Goal: Check status: Check status

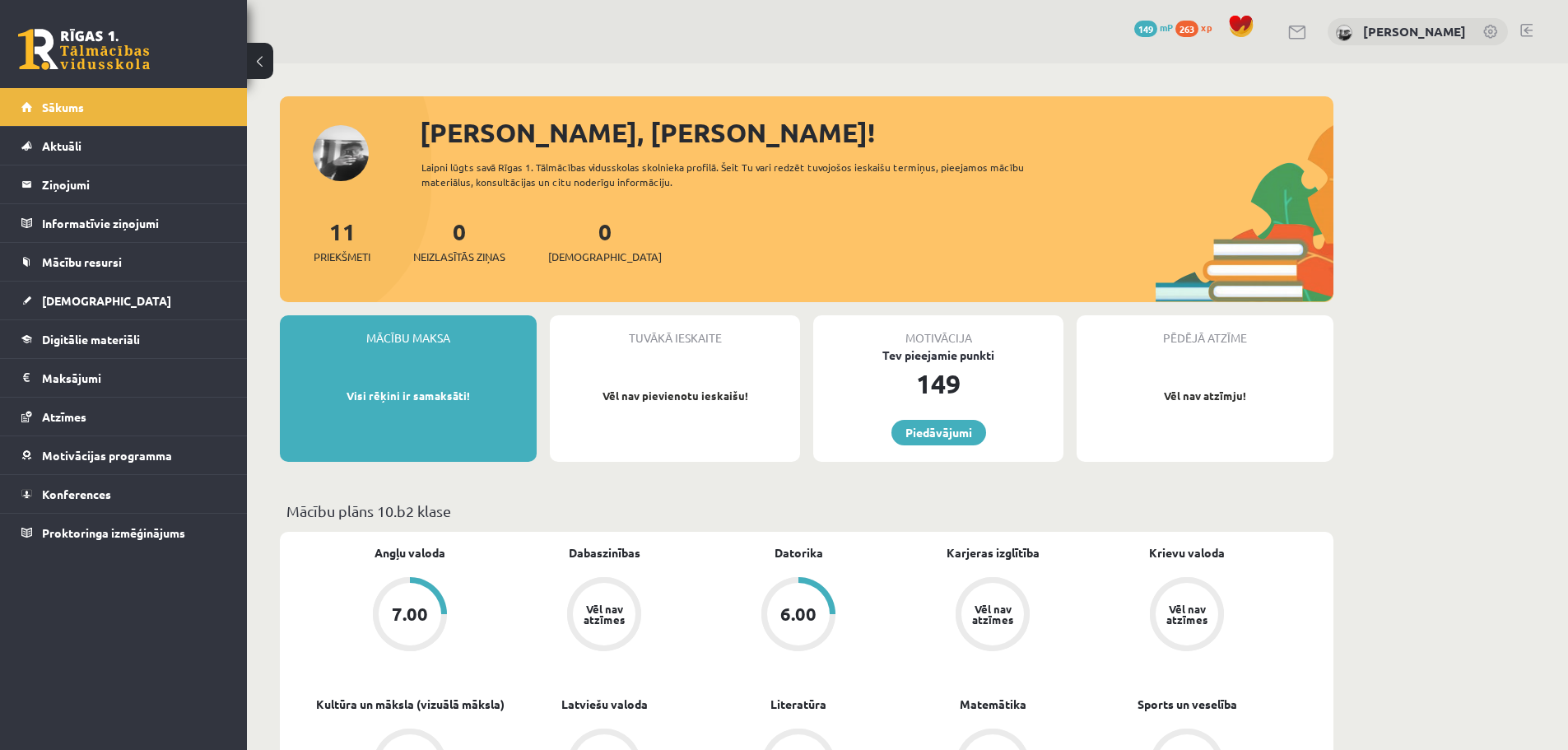
scroll to position [164, 0]
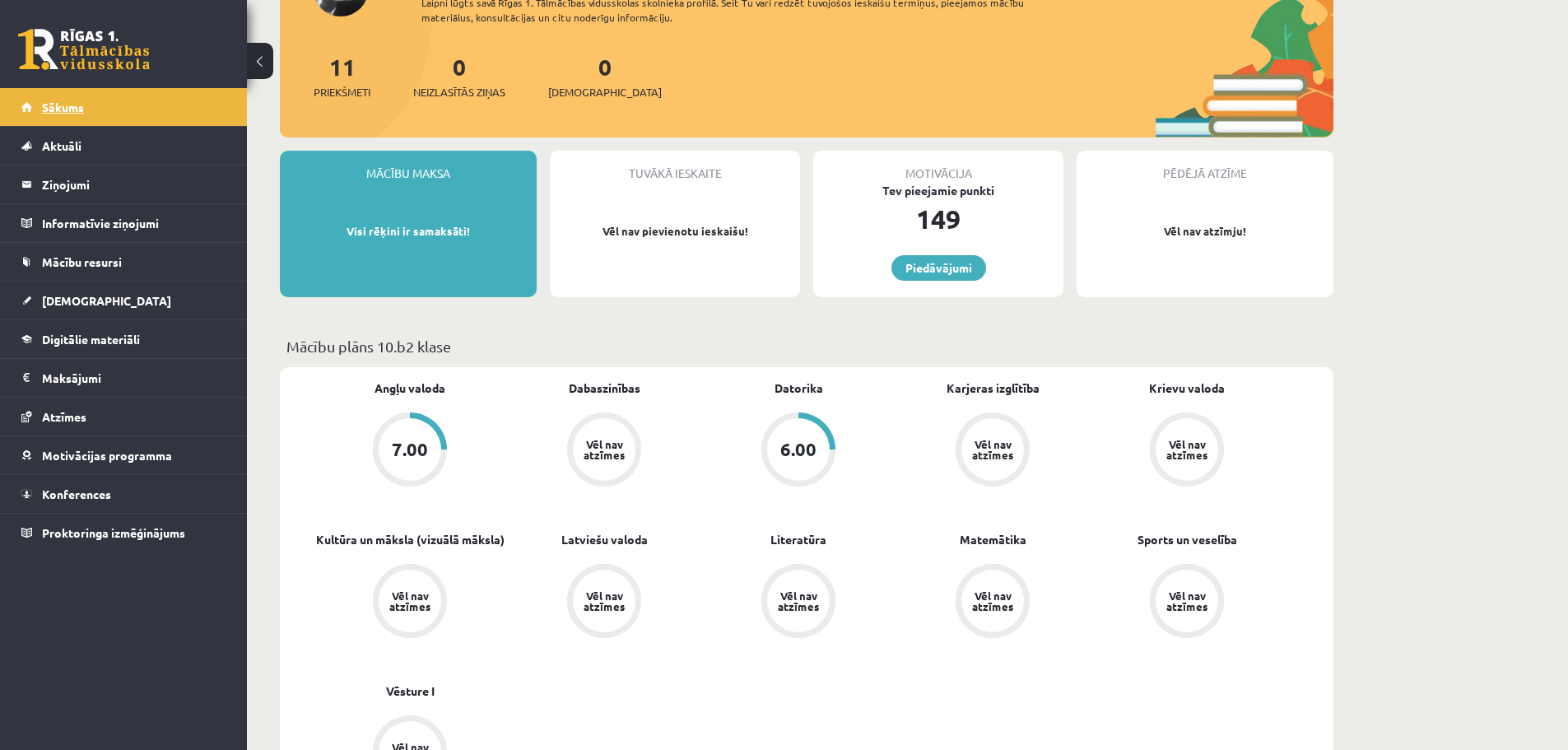
click at [67, 97] on link "Sākums" at bounding box center [124, 107] width 205 height 38
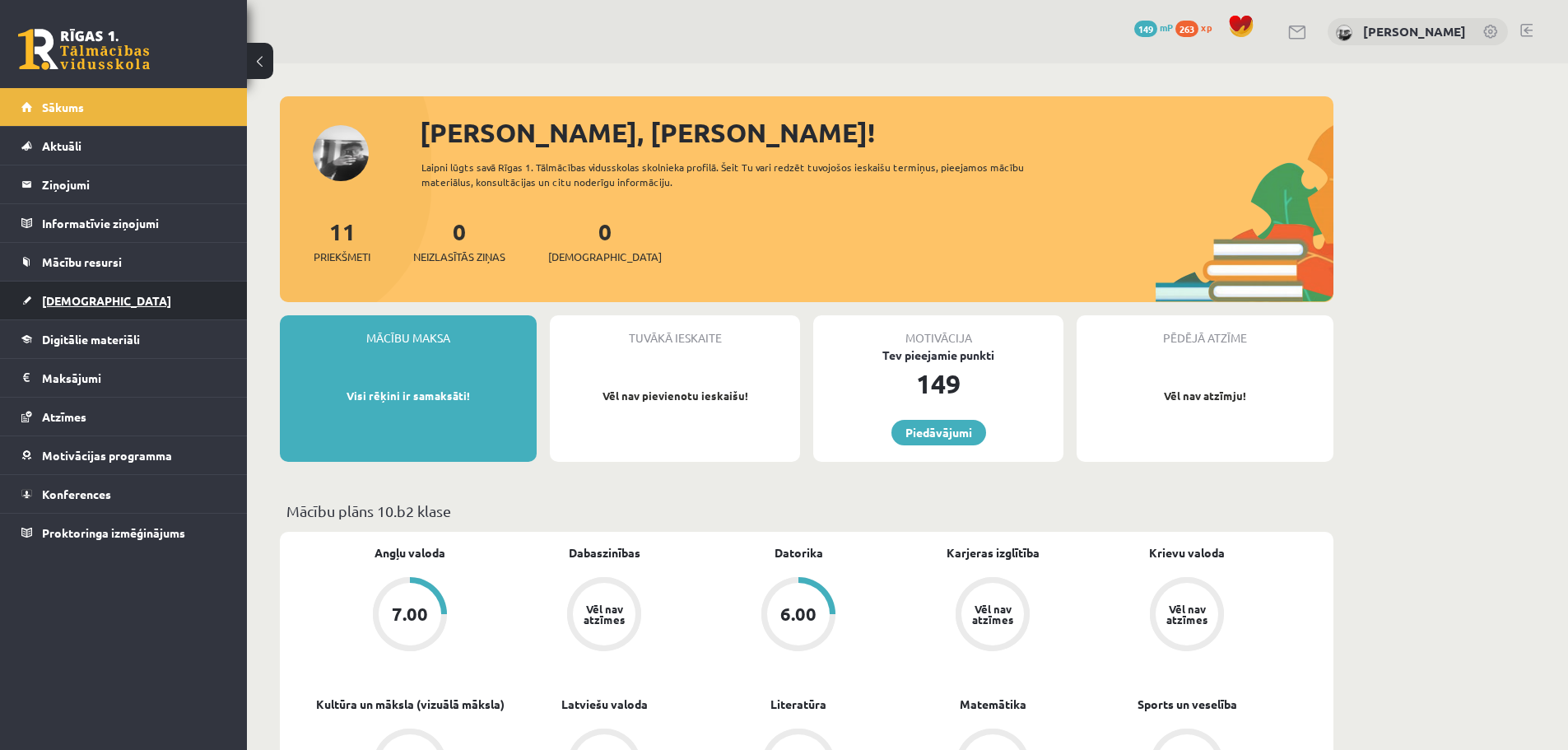
click at [72, 298] on span "[DEMOGRAPHIC_DATA]" at bounding box center [107, 300] width 129 height 15
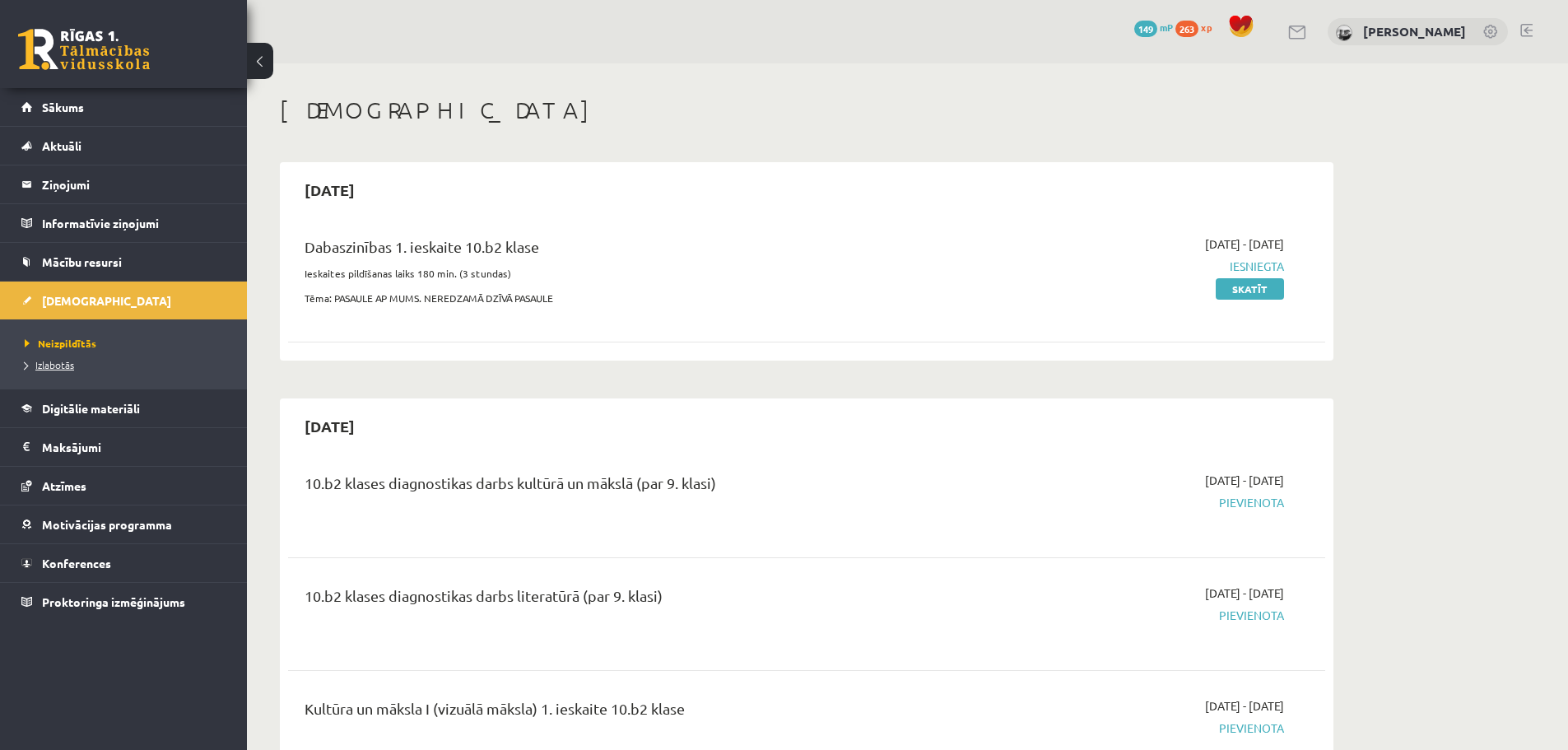
click at [46, 365] on span "Izlabotās" at bounding box center [49, 364] width 49 height 13
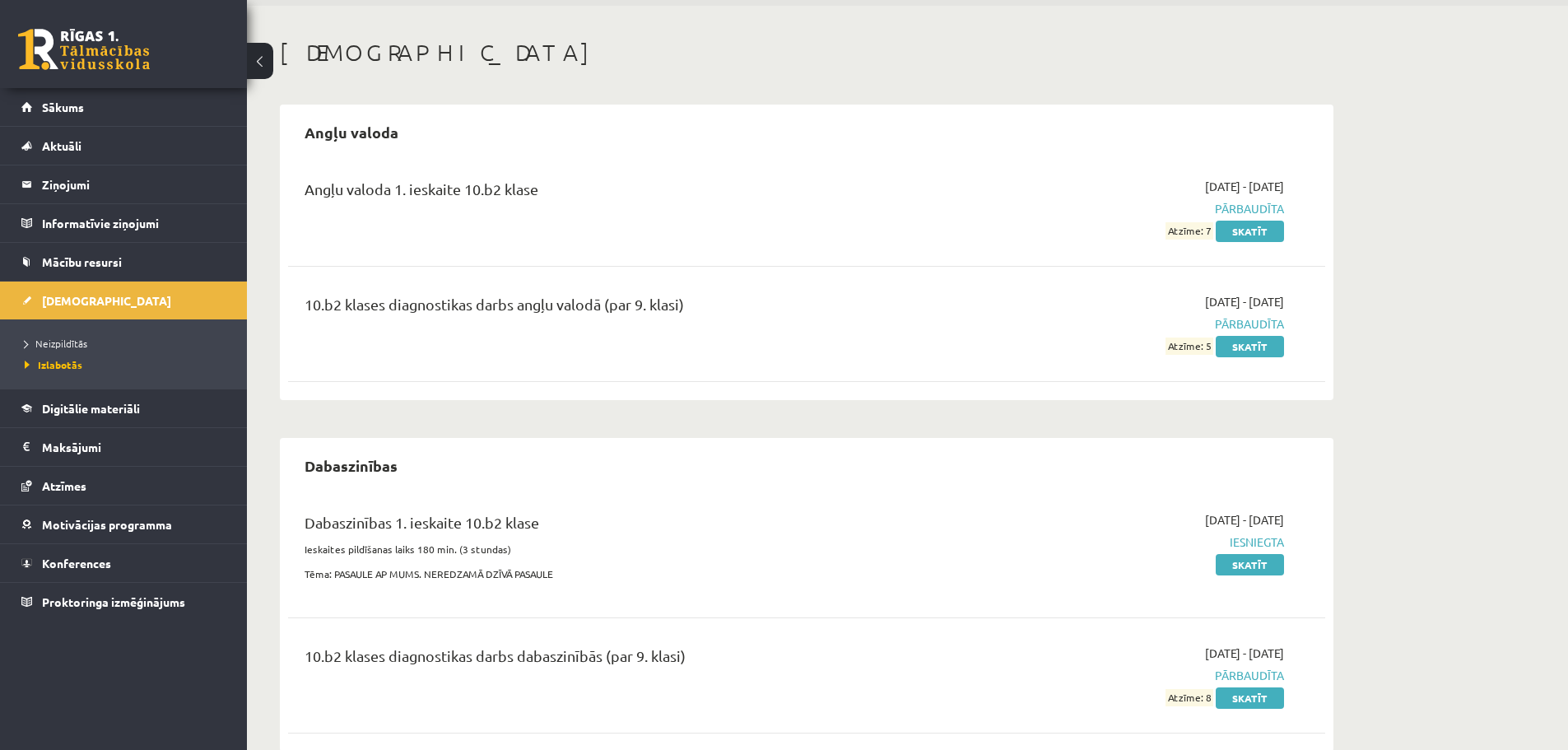
scroll to position [82, 0]
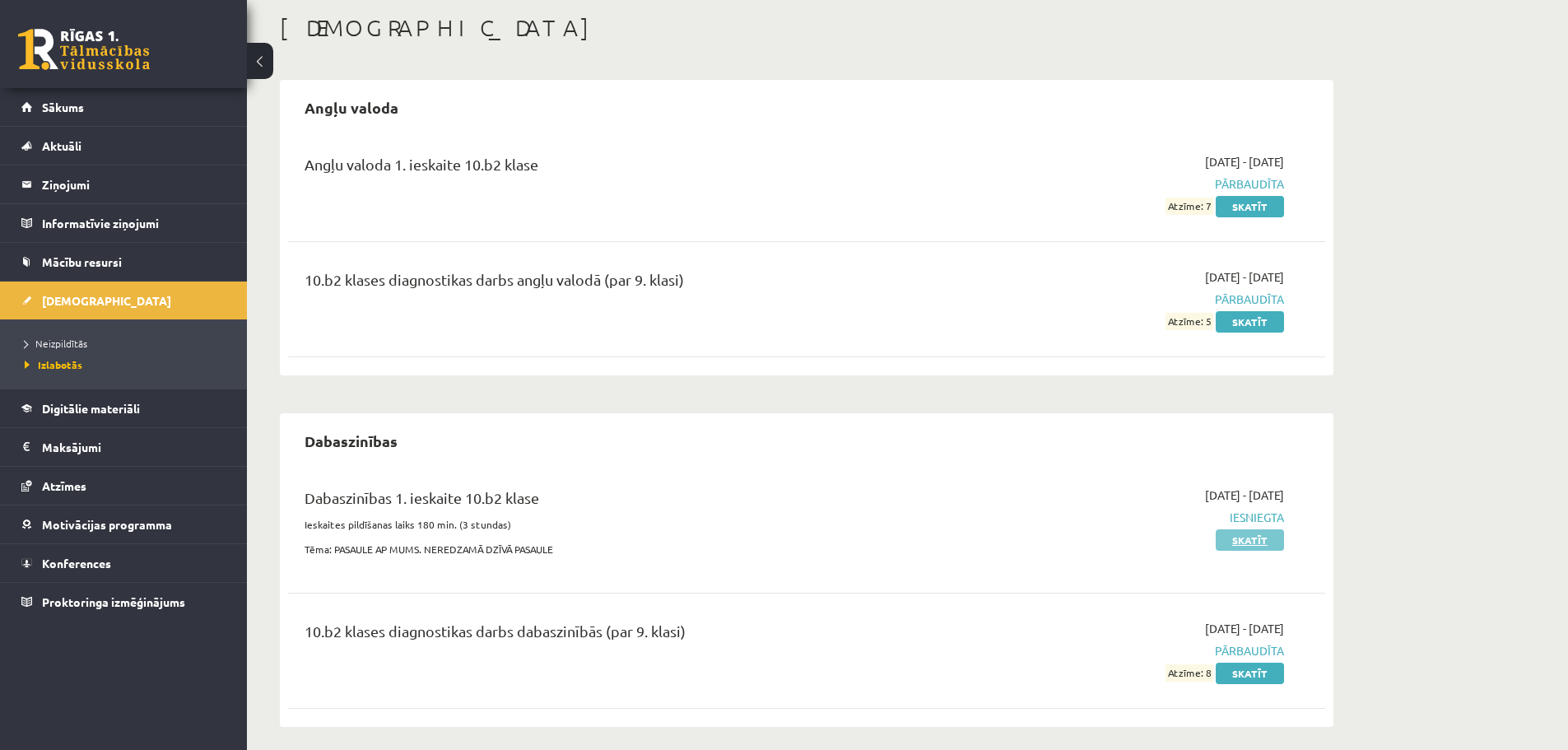
click at [1251, 536] on link "Skatīt" at bounding box center [1249, 540] width 68 height 21
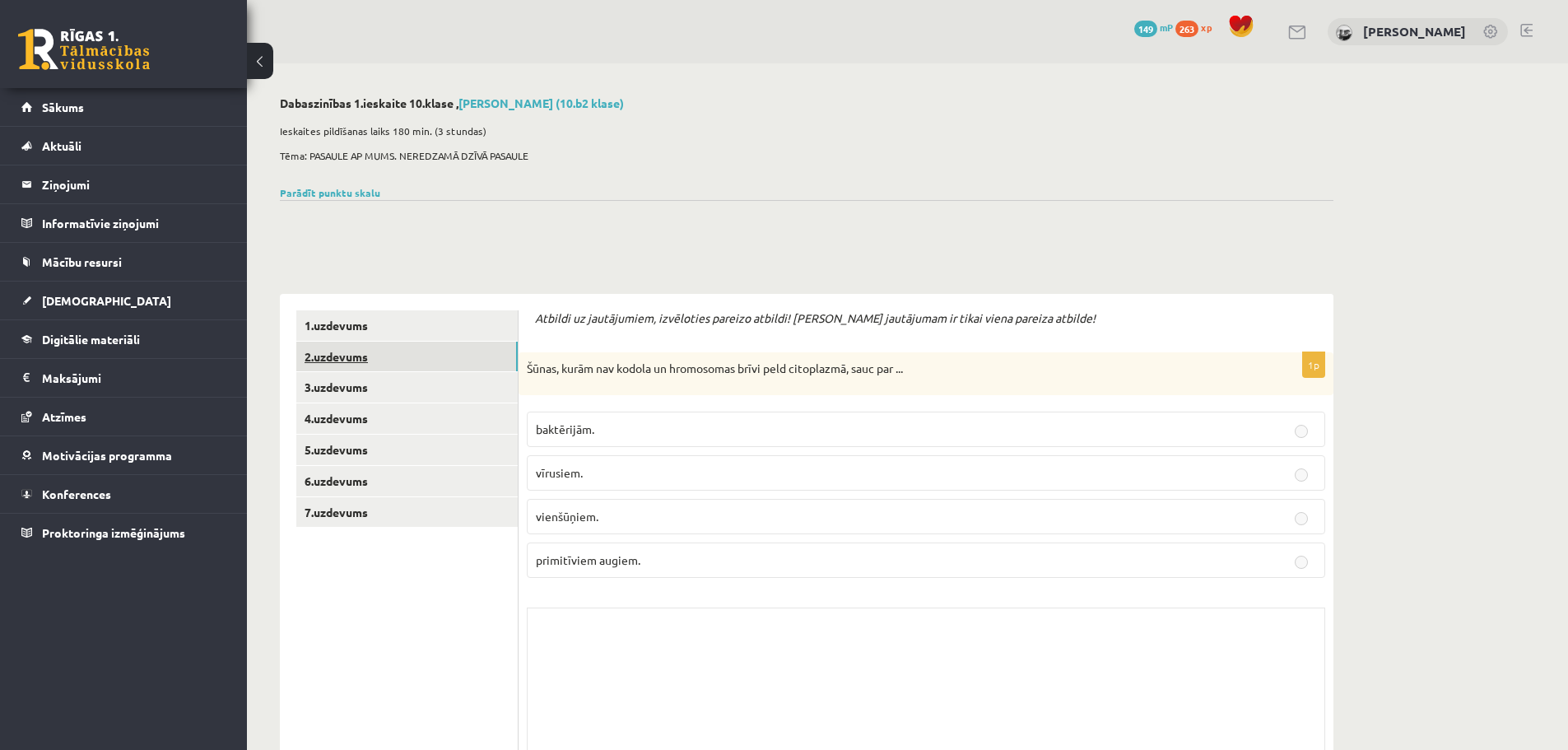
click at [341, 351] on link "2.uzdevums" at bounding box center [406, 357] width 222 height 30
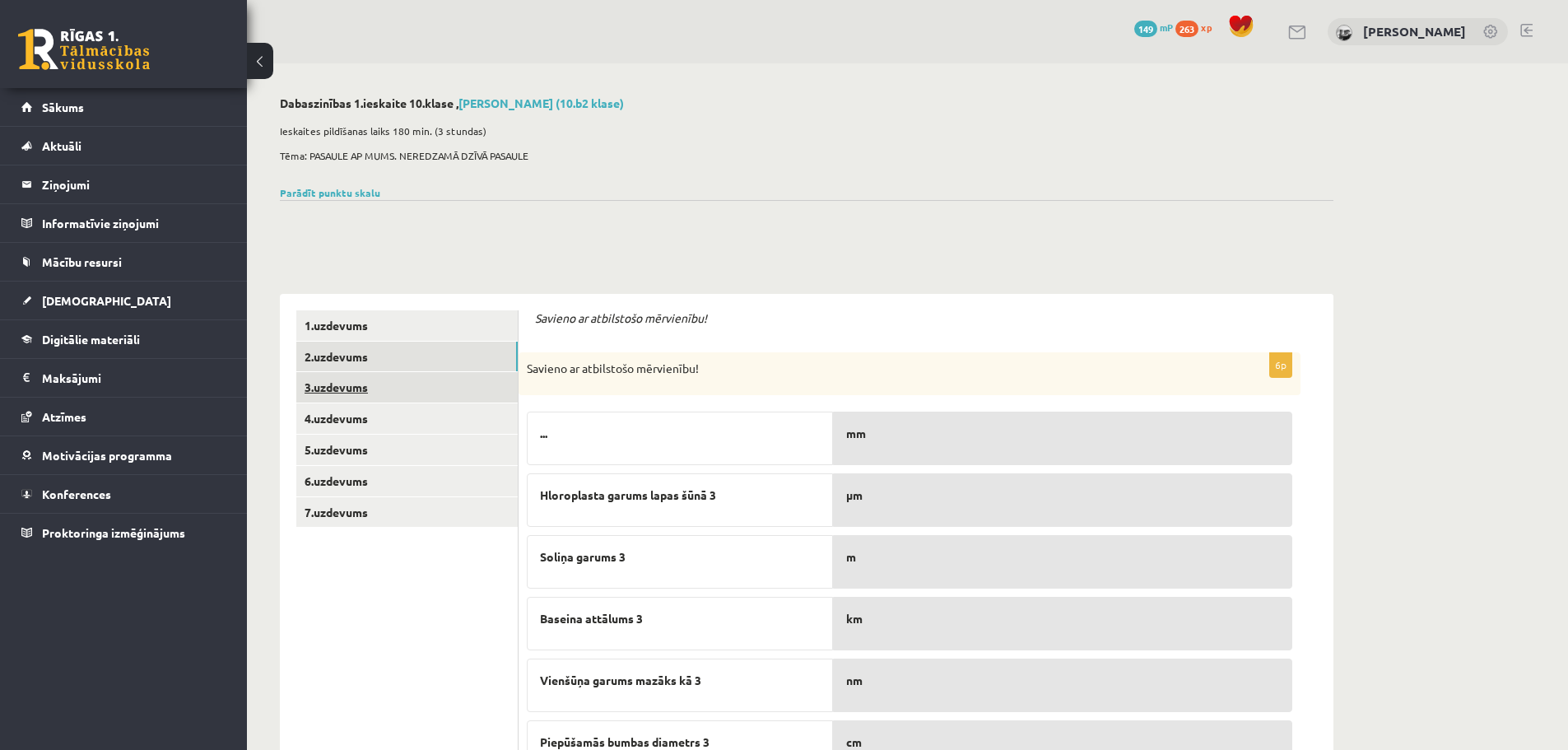
click at [348, 385] on link "3.uzdevums" at bounding box center [406, 387] width 222 height 30
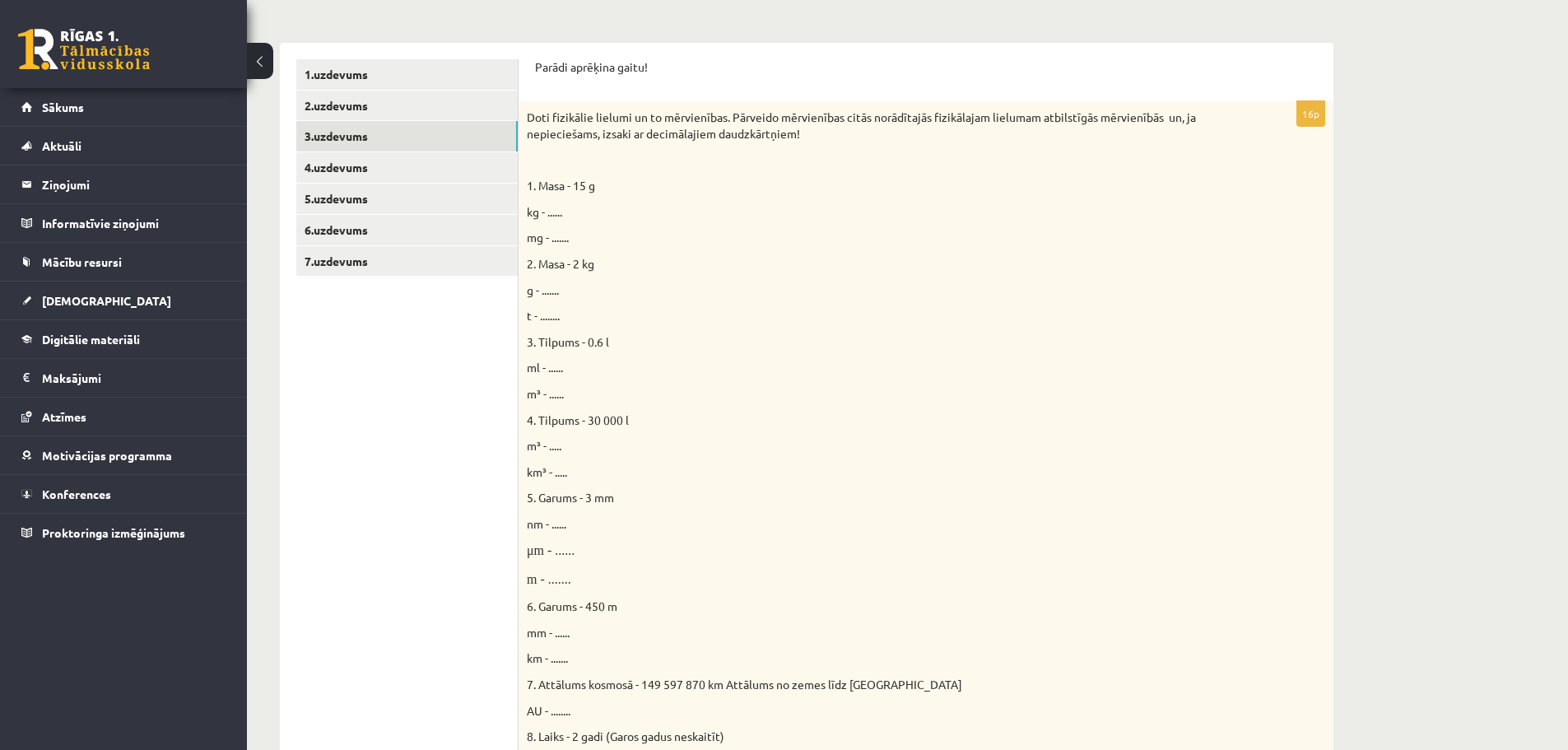
scroll to position [247, 0]
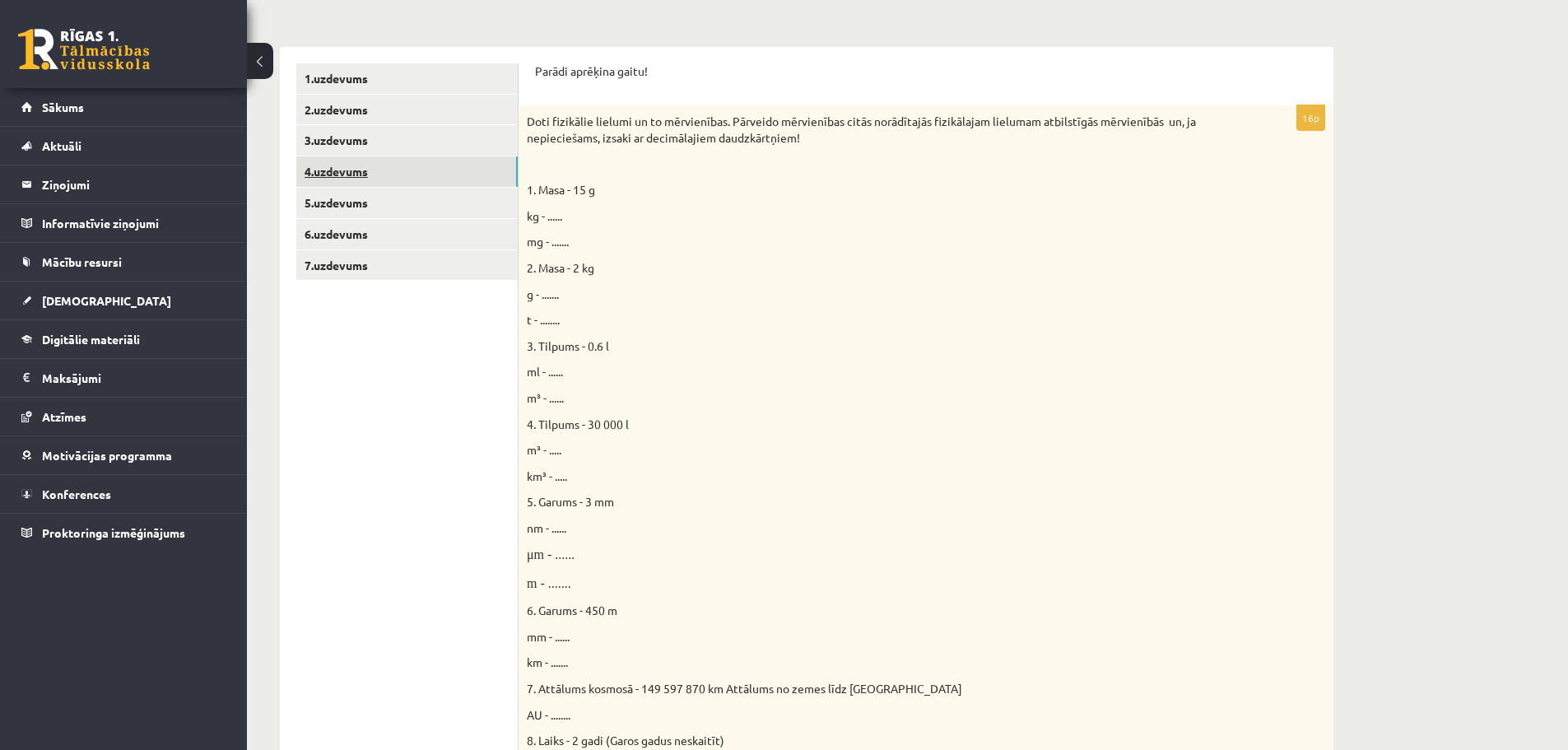
click at [347, 172] on link "4.uzdevums" at bounding box center [406, 171] width 222 height 30
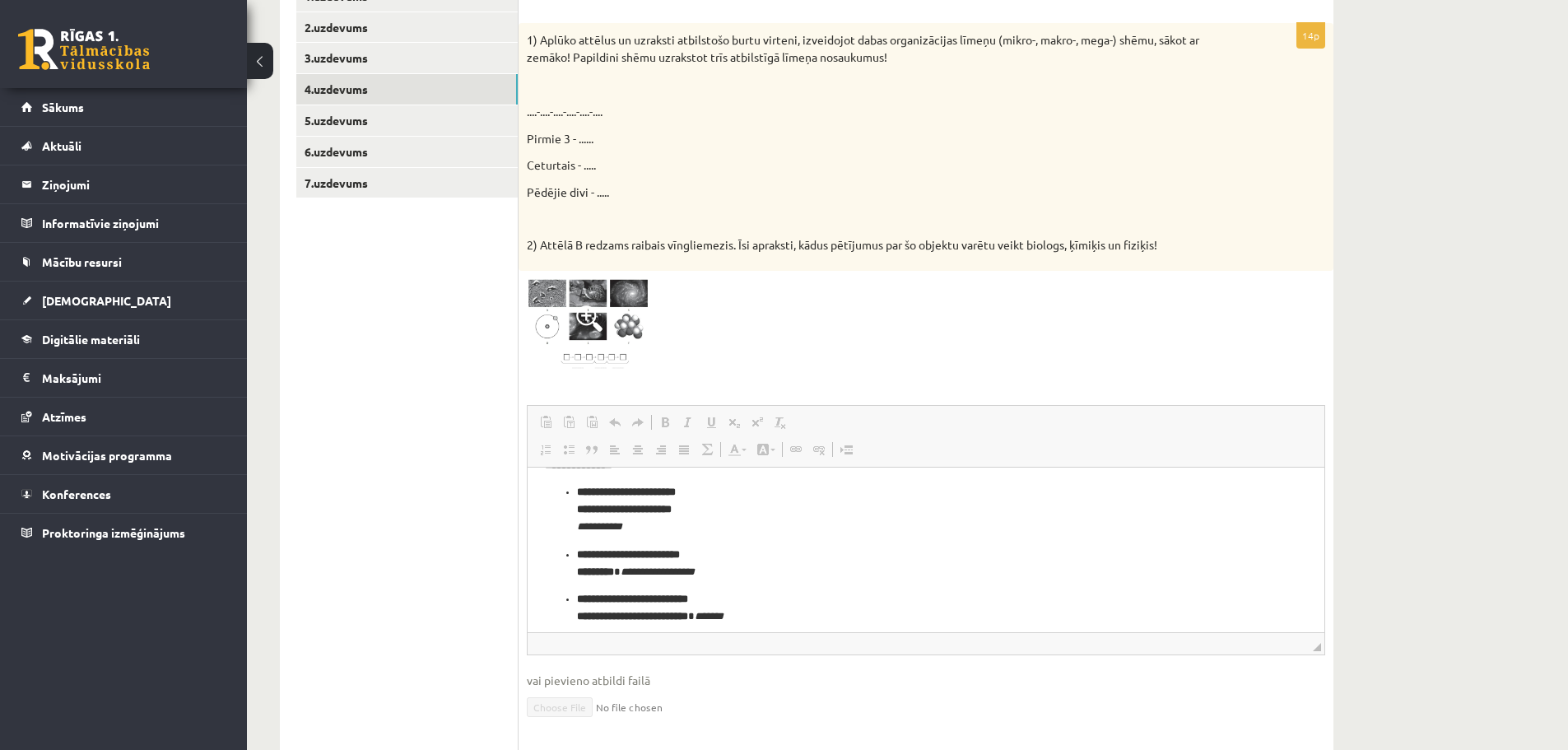
scroll to position [34, 0]
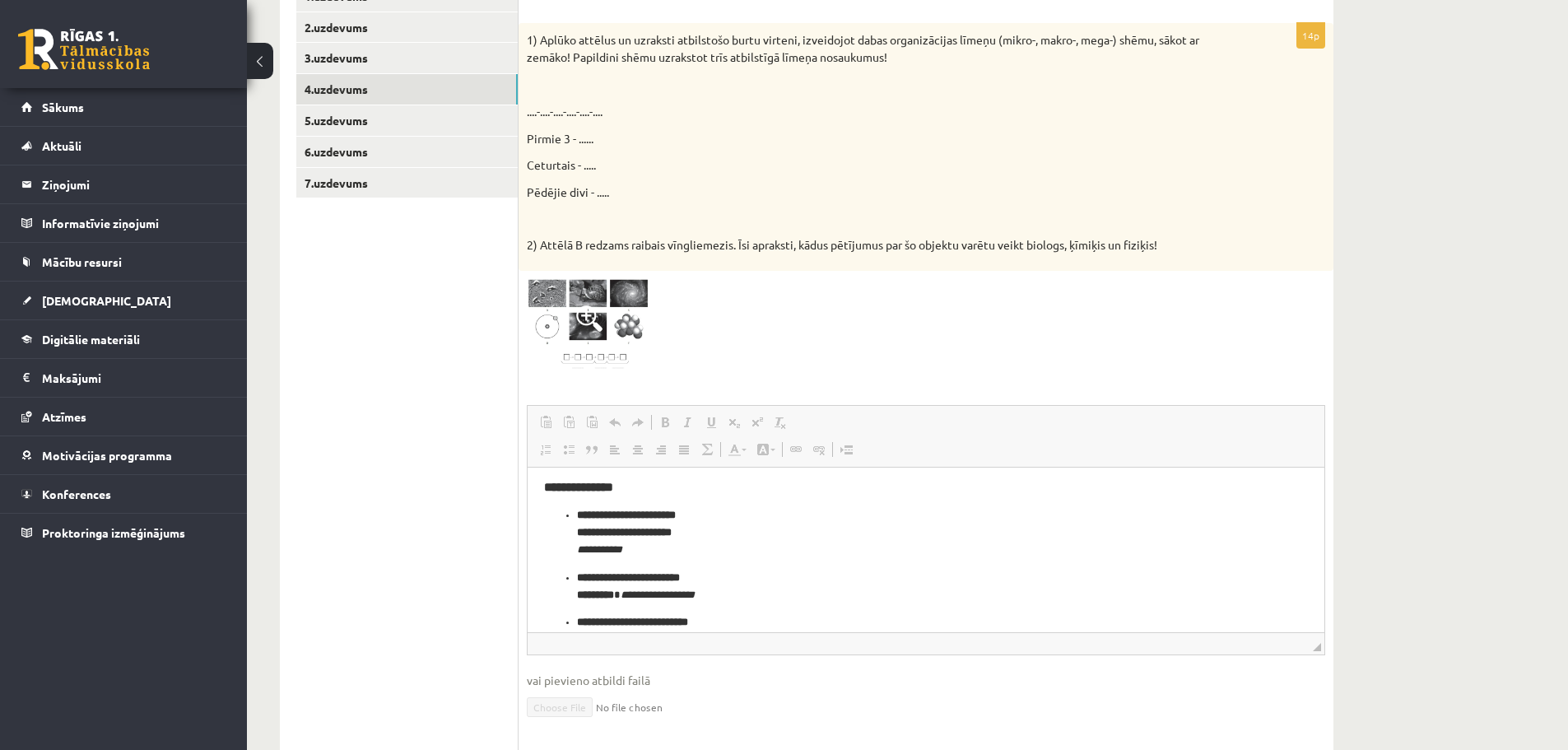
click at [595, 189] on p "Pēdējie divi - ....." at bounding box center [884, 193] width 716 height 18
click at [585, 164] on p "Ceturtais - ....." at bounding box center [884, 165] width 716 height 18
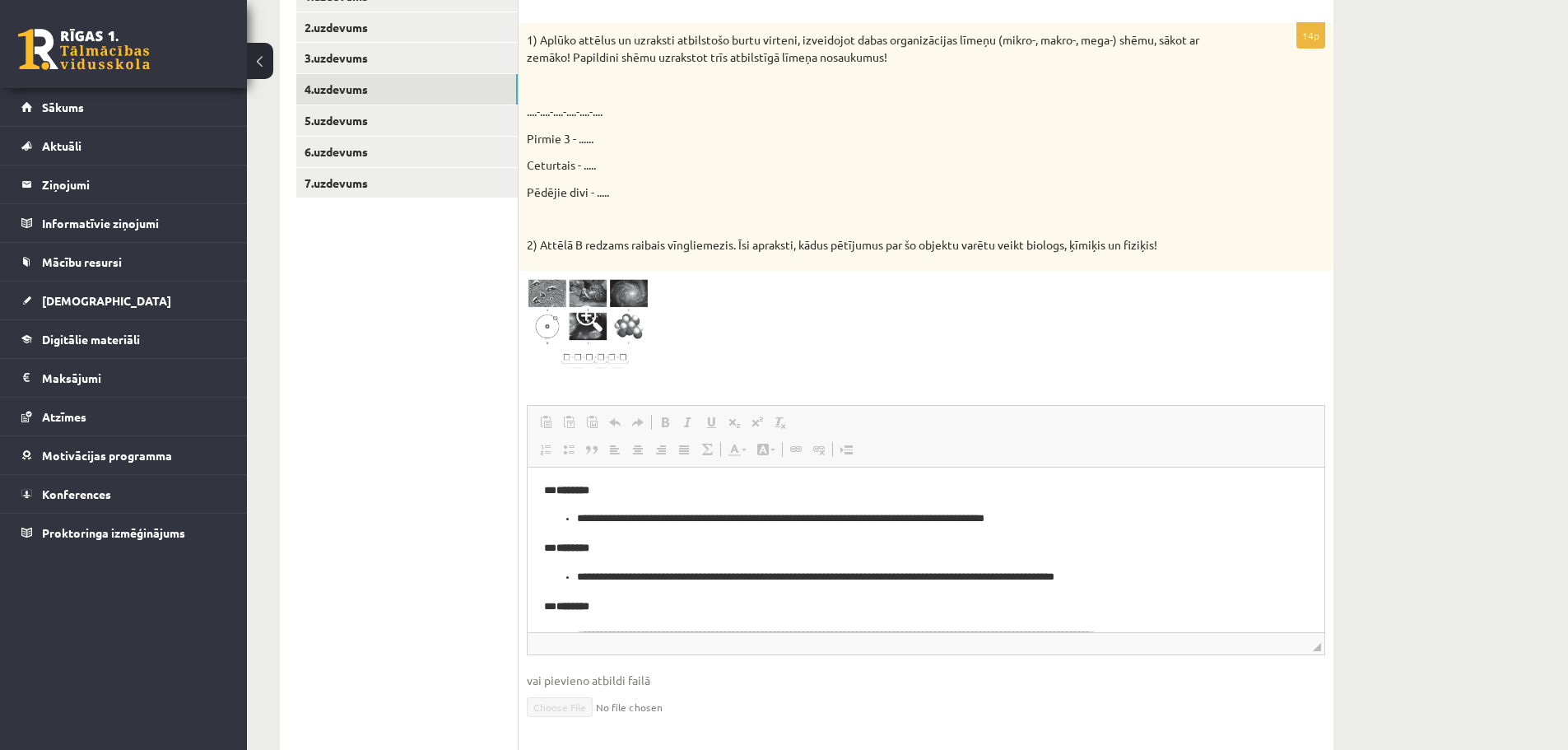
scroll to position [281, 0]
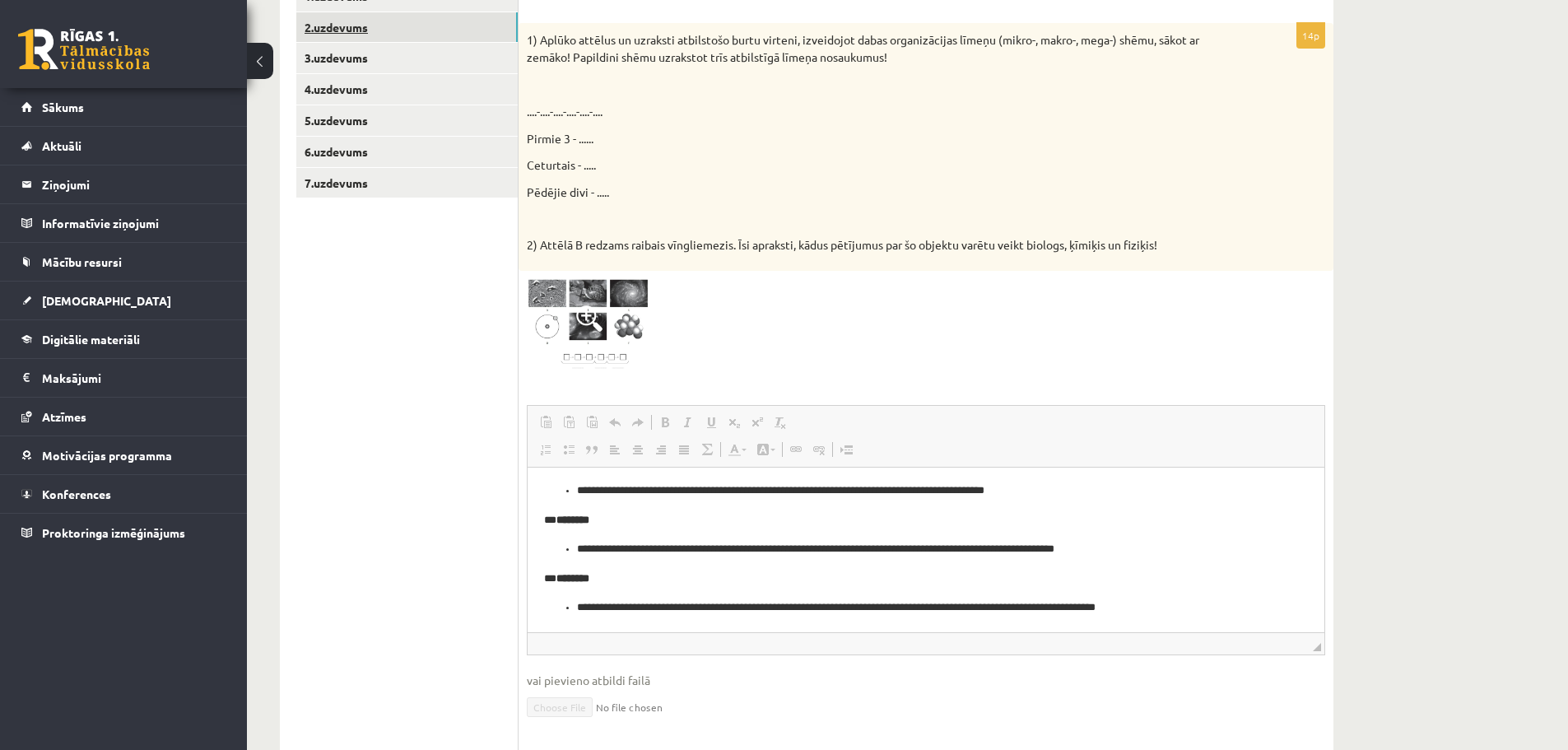
click at [406, 27] on link "2.uzdevums" at bounding box center [406, 27] width 222 height 30
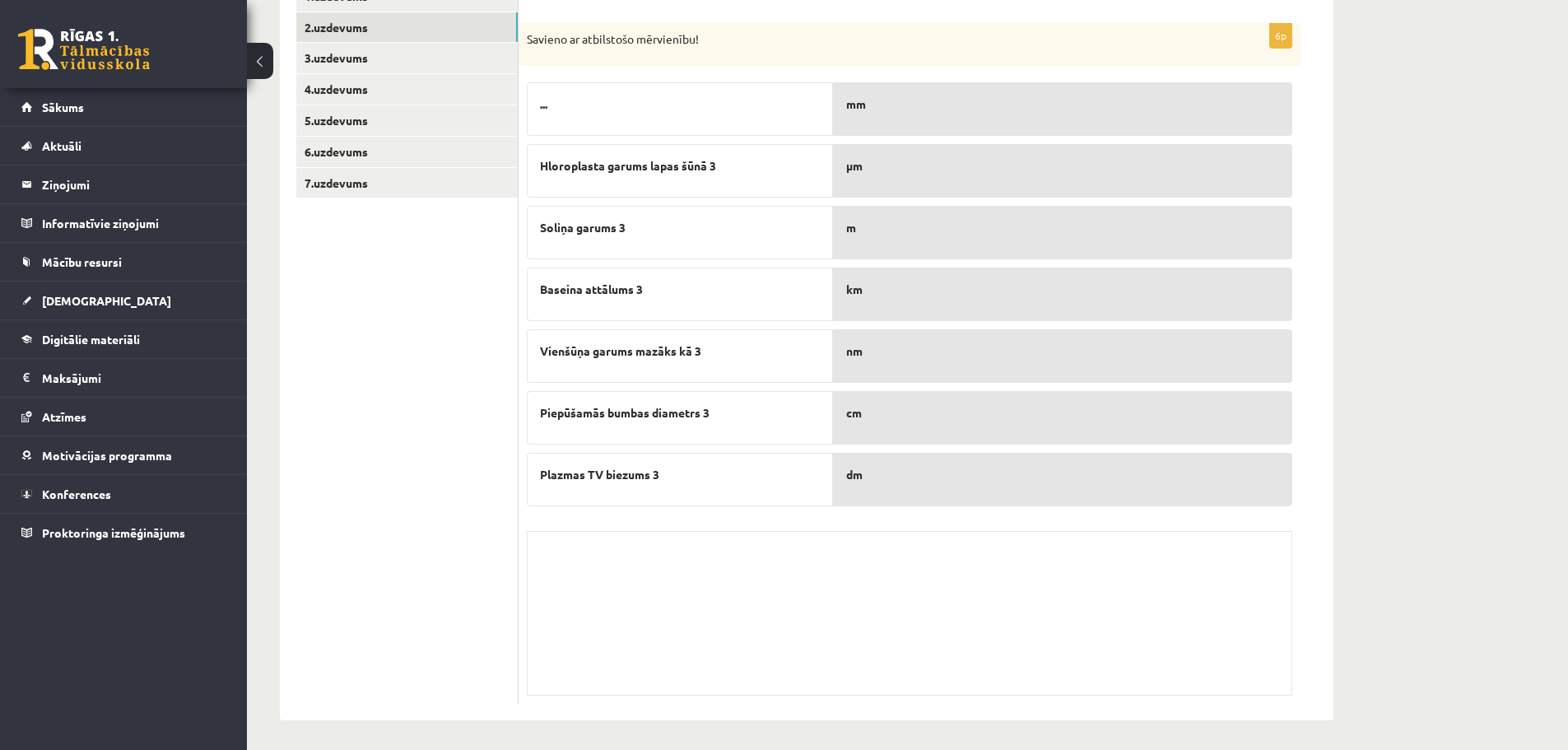
click at [867, 295] on p "km" at bounding box center [1063, 290] width 433 height 18
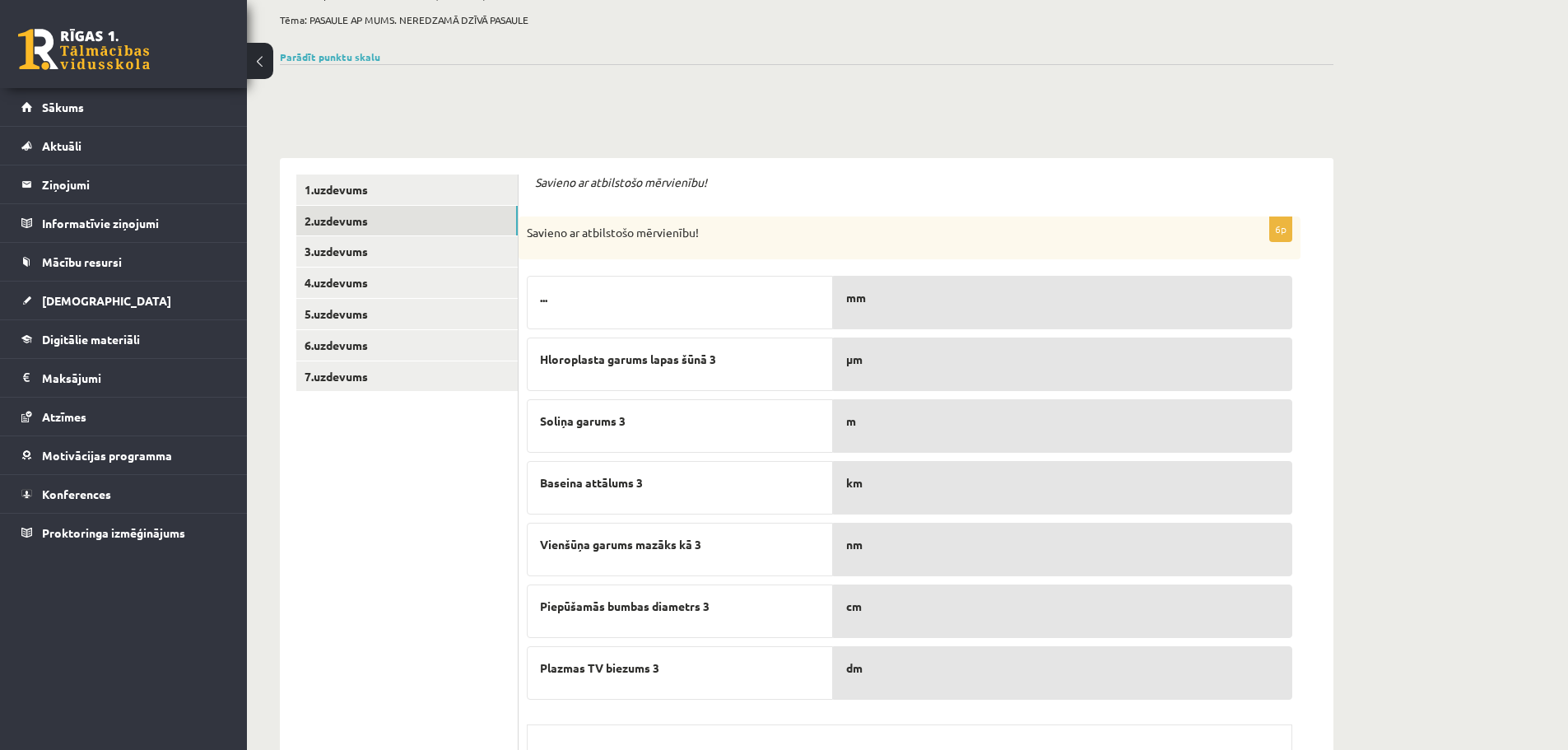
scroll to position [164, 0]
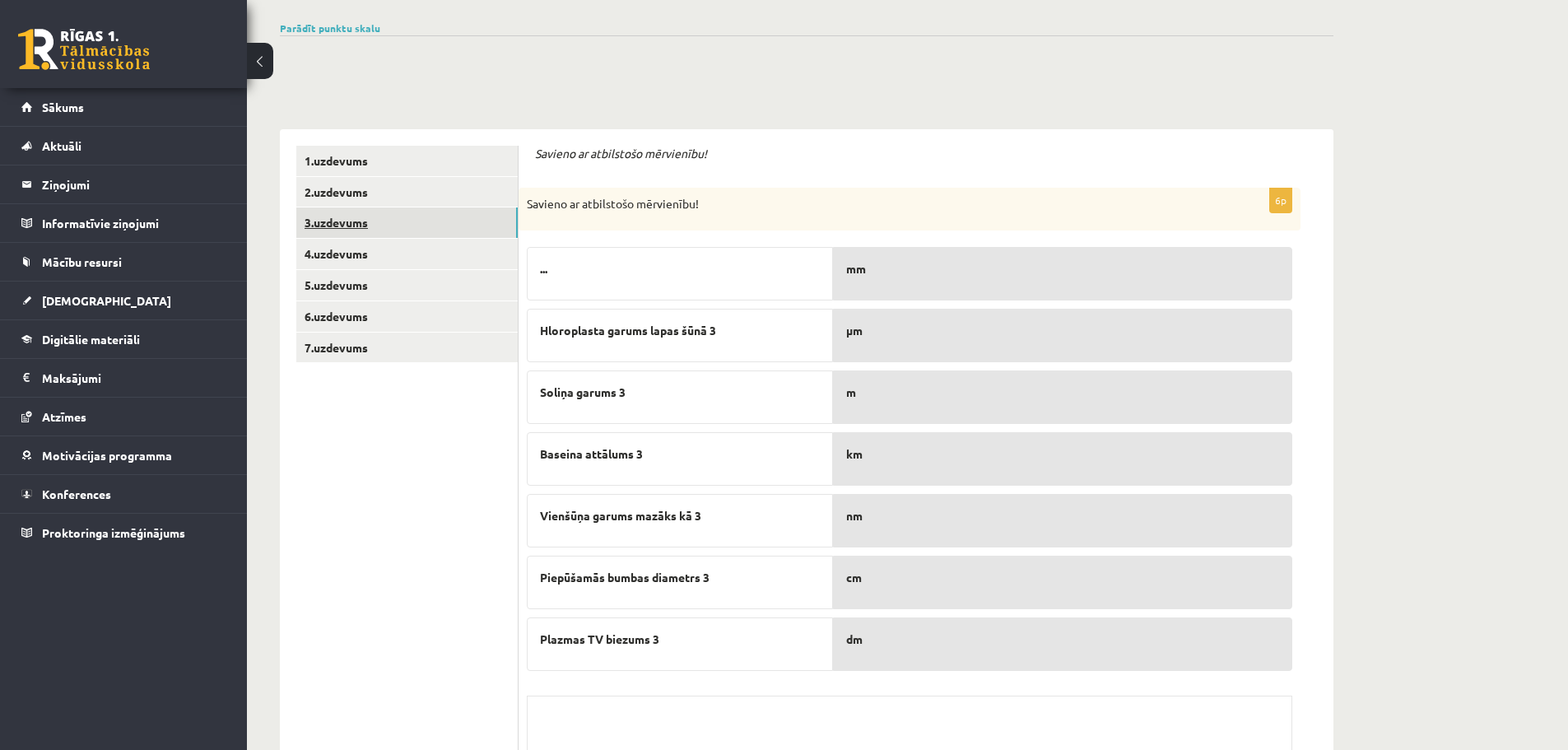
click at [436, 213] on link "3.uzdevums" at bounding box center [406, 223] width 222 height 30
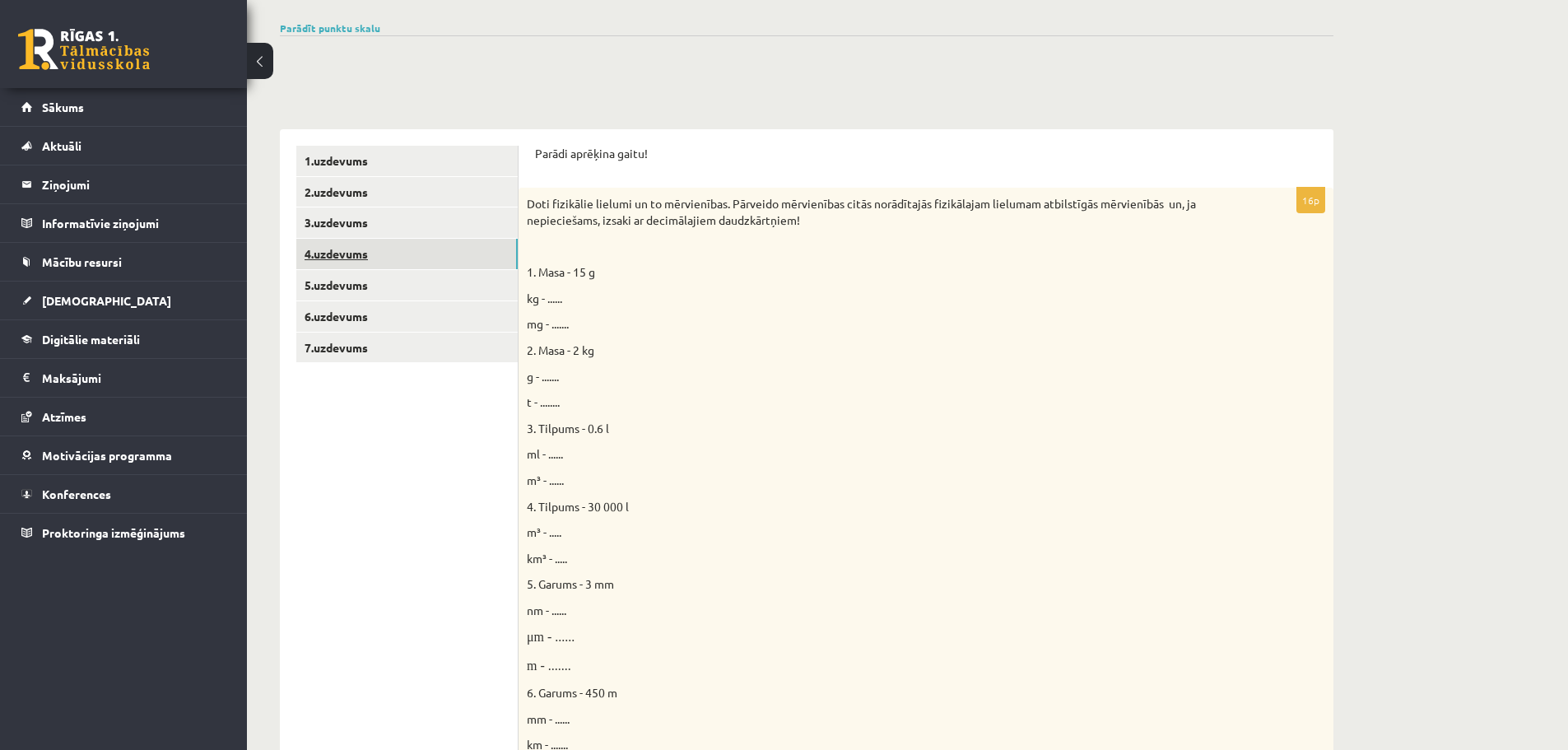
click at [310, 248] on link "4.uzdevums" at bounding box center [406, 254] width 222 height 30
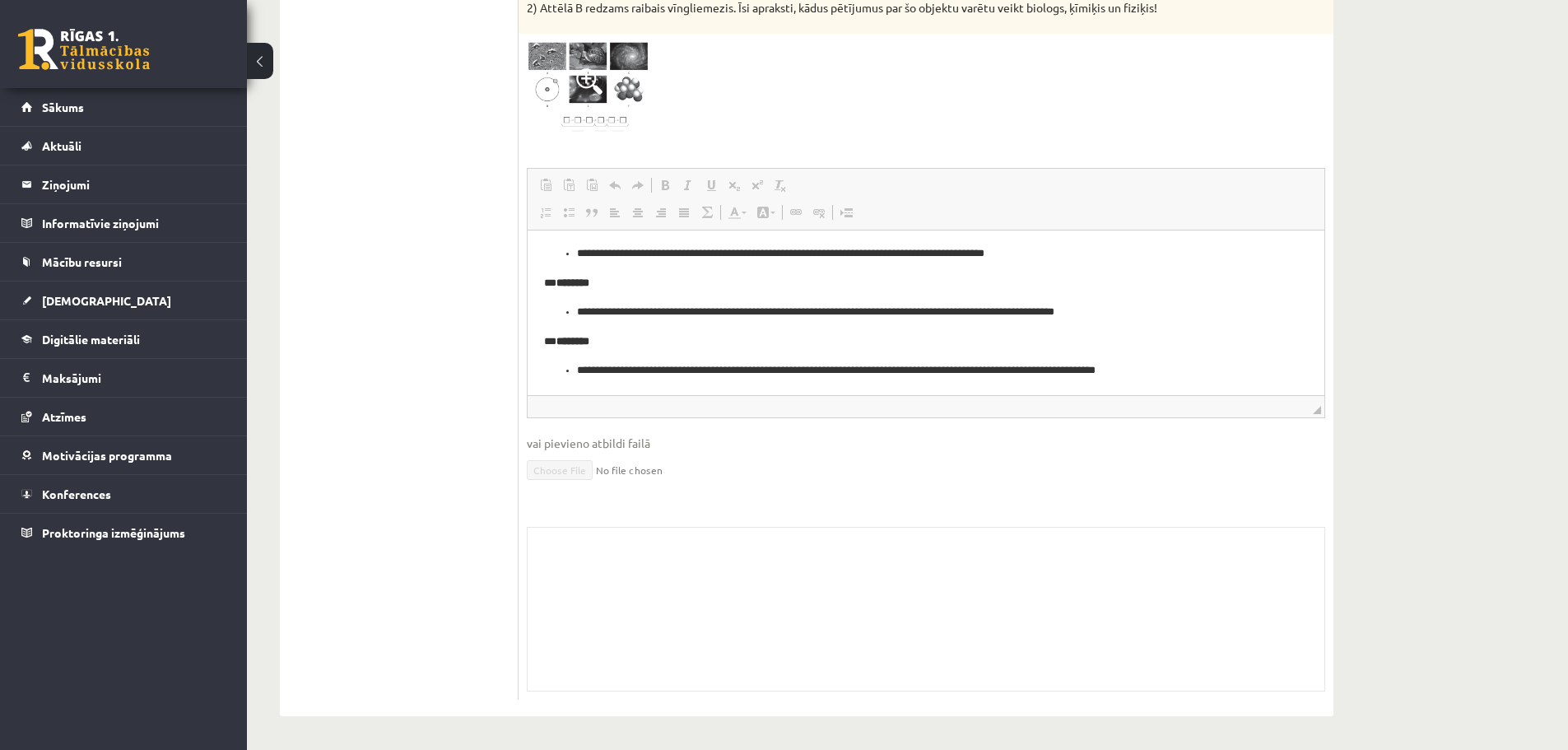
scroll to position [484, 0]
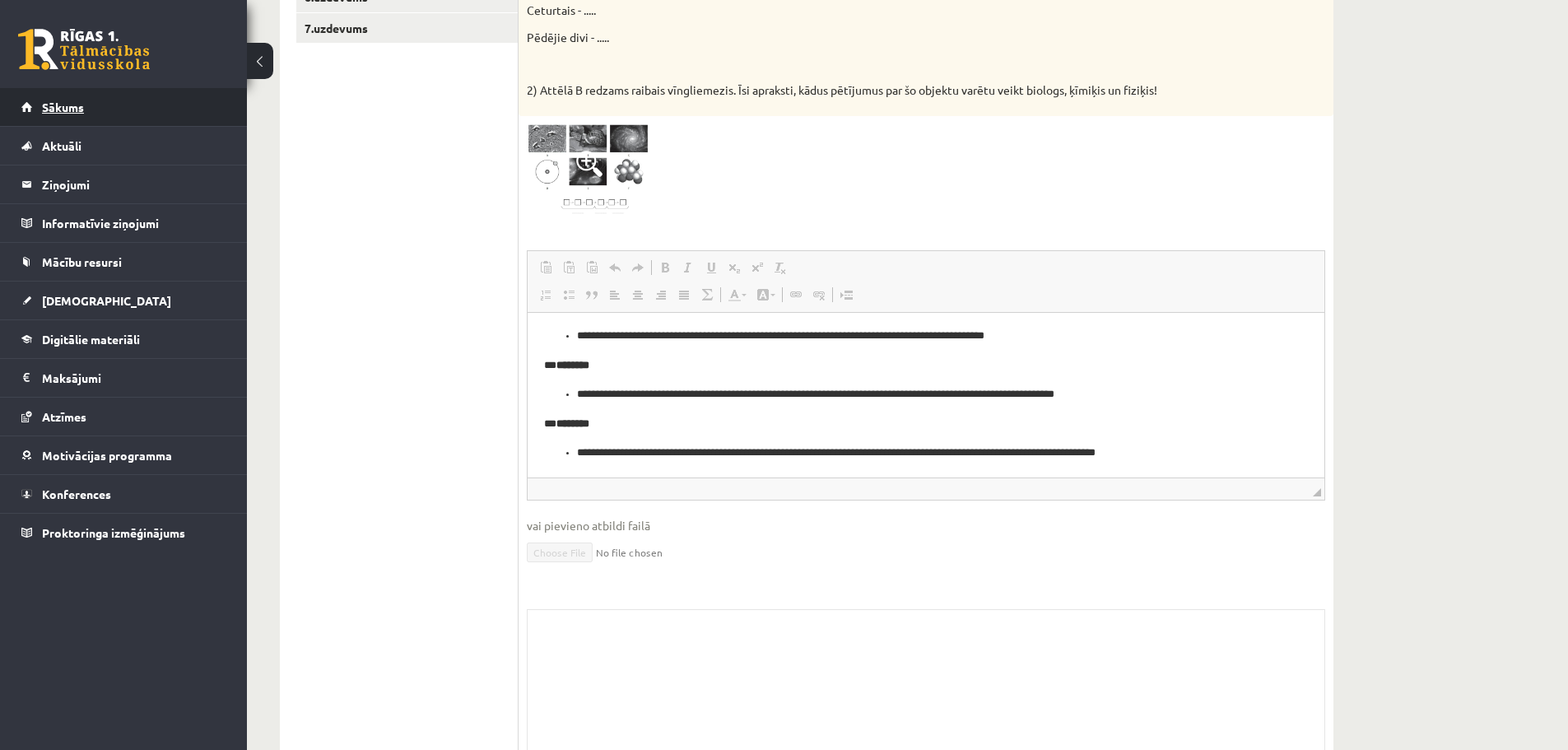
click at [73, 111] on span "Sākums" at bounding box center [64, 107] width 42 height 15
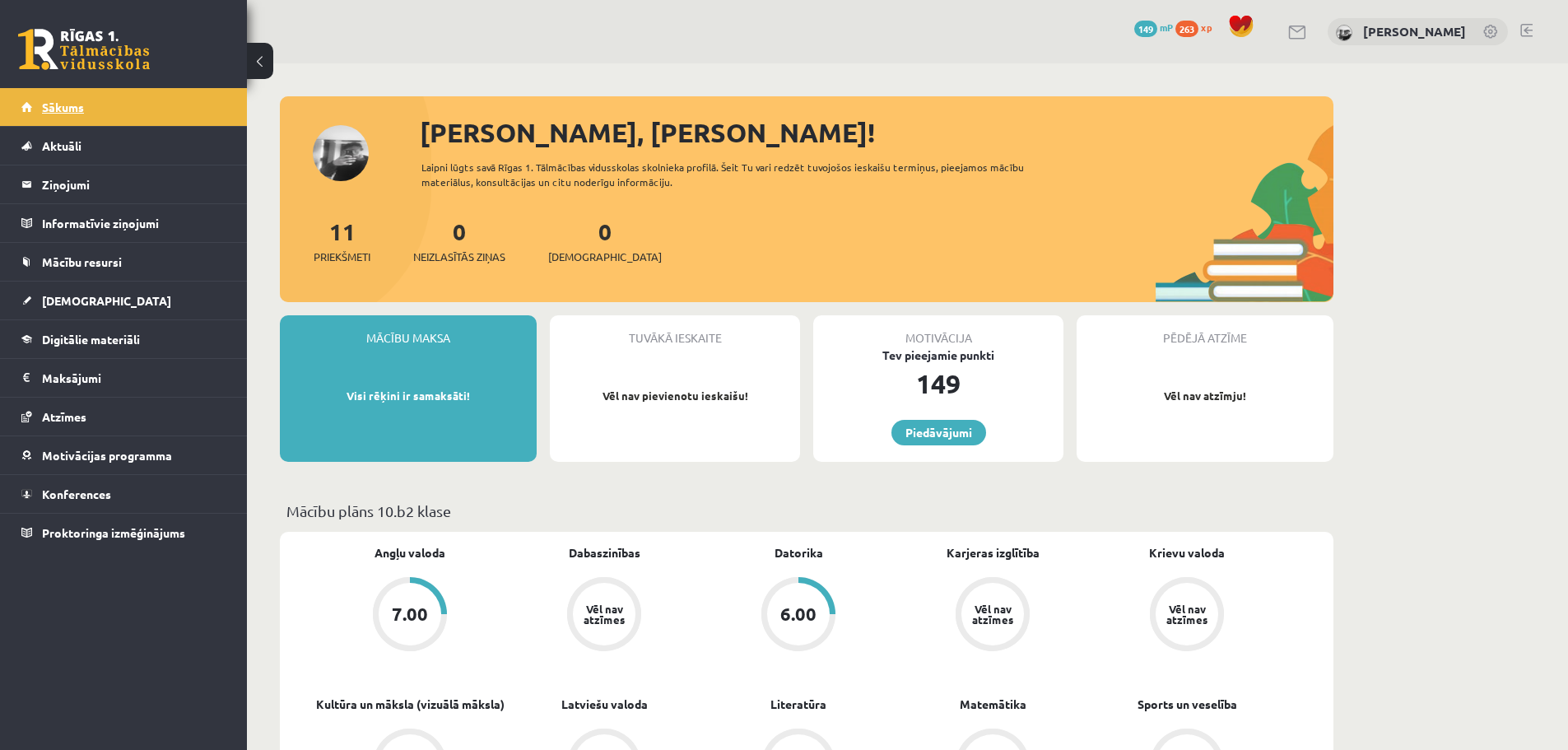
click at [66, 116] on link "Sākums" at bounding box center [124, 107] width 205 height 38
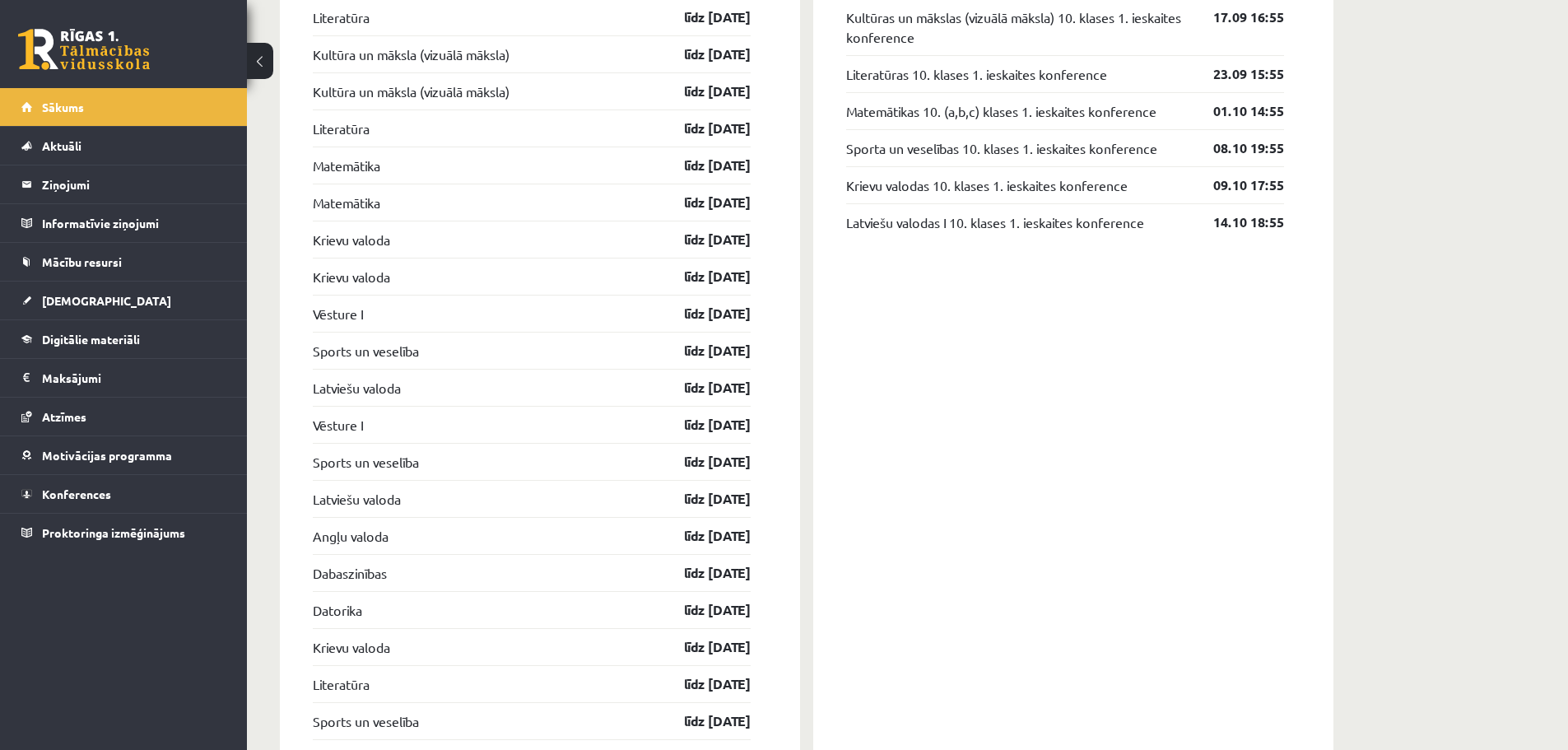
scroll to position [1564, 0]
click at [168, 421] on link "Atzīmes" at bounding box center [124, 416] width 205 height 38
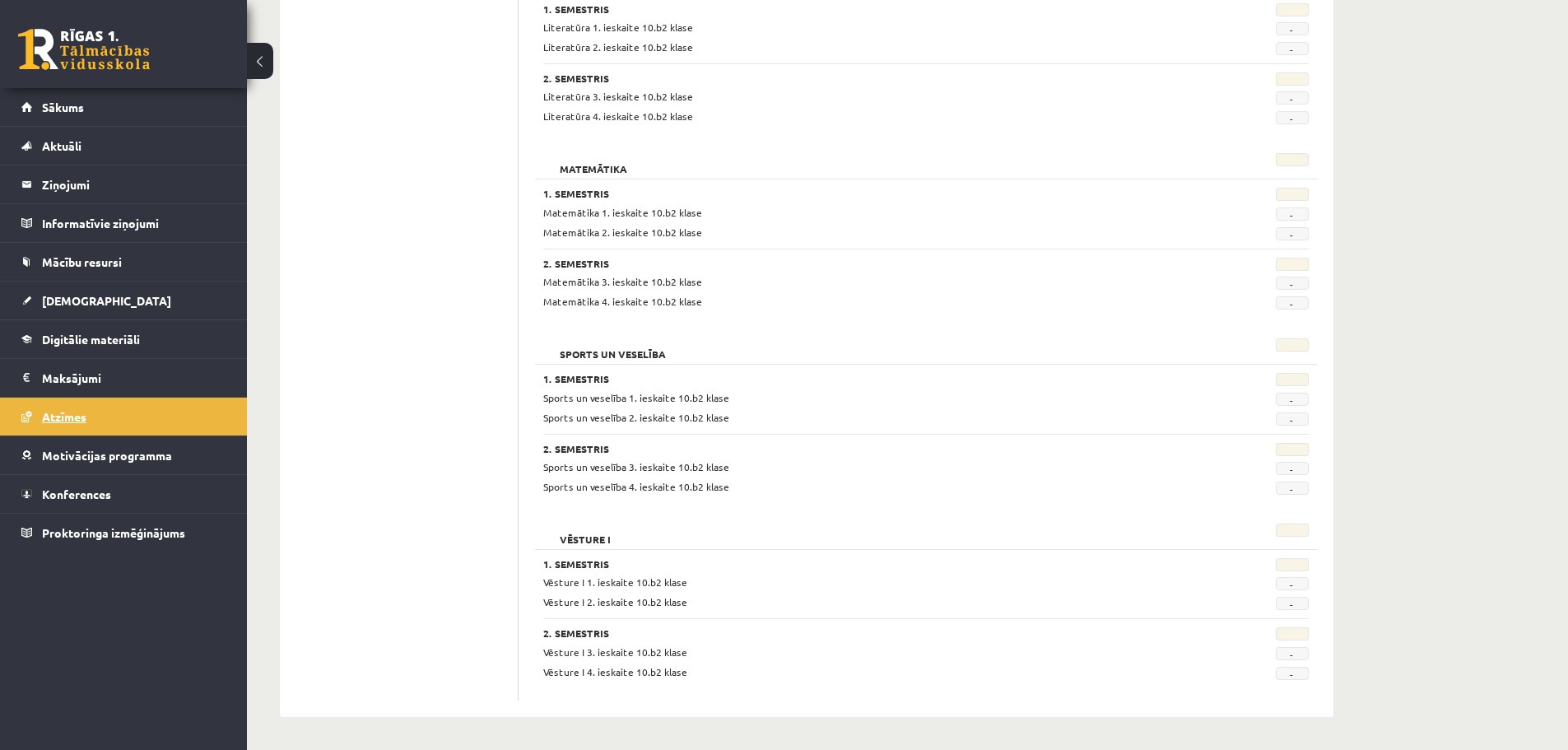
scroll to position [1413, 0]
